Goal: Information Seeking & Learning: Learn about a topic

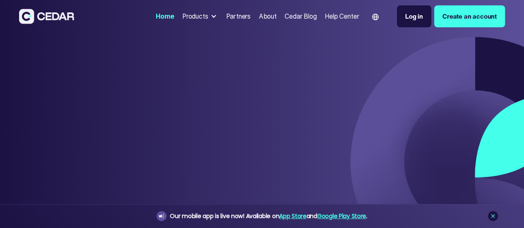
type input "******"
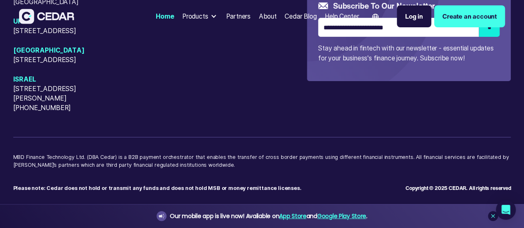
scroll to position [6465, 0]
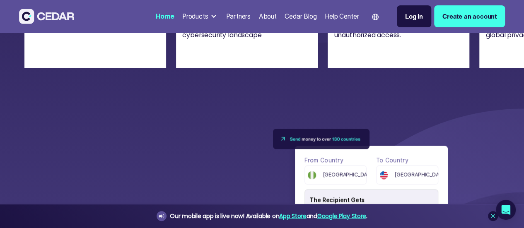
scroll to position [1957, 0]
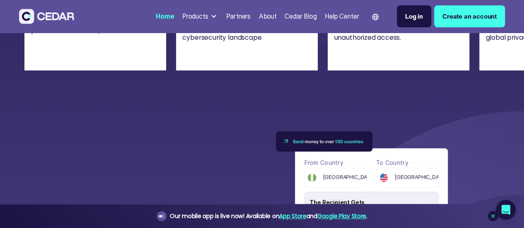
click at [33, 19] on link "Previous slide" at bounding box center [37, 6] width 26 height 26
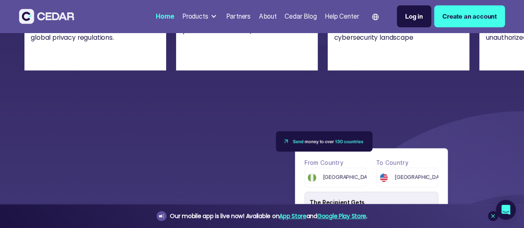
click at [29, 19] on link "Previous slide" at bounding box center [37, 6] width 26 height 26
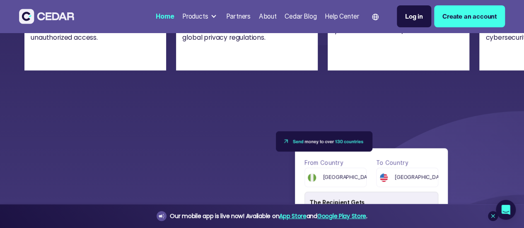
click at [31, 19] on link "Previous slide" at bounding box center [37, 6] width 26 height 26
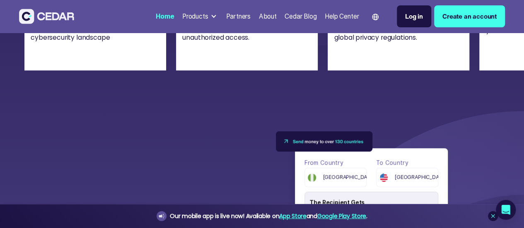
click at [34, 19] on link "Previous slide" at bounding box center [37, 6] width 26 height 26
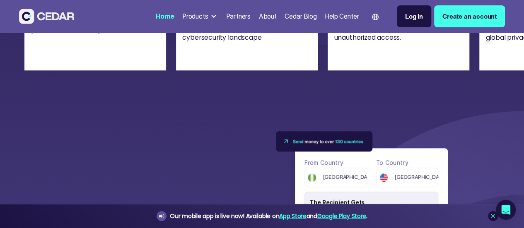
click at [34, 19] on link "Previous slide" at bounding box center [37, 6] width 26 height 26
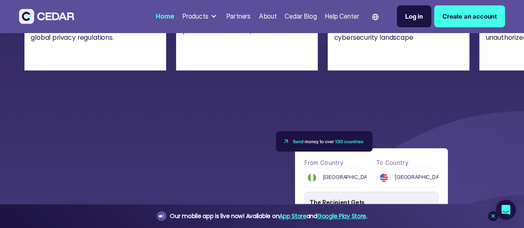
click at [33, 19] on link "Previous slide" at bounding box center [37, 6] width 26 height 26
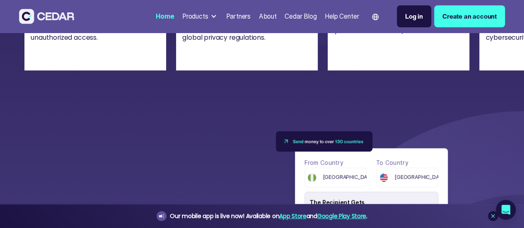
click at [34, 19] on link "Previous slide" at bounding box center [37, 6] width 26 height 26
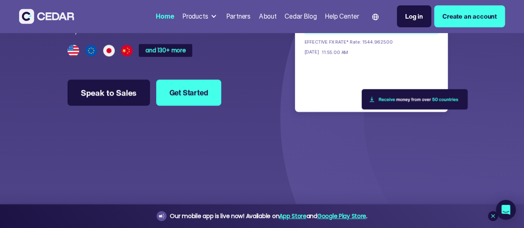
scroll to position [2194, 0]
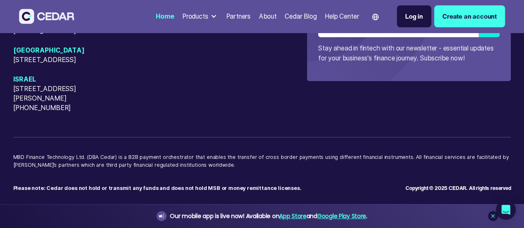
scroll to position [3601, 0]
